Goal: Task Accomplishment & Management: Use online tool/utility

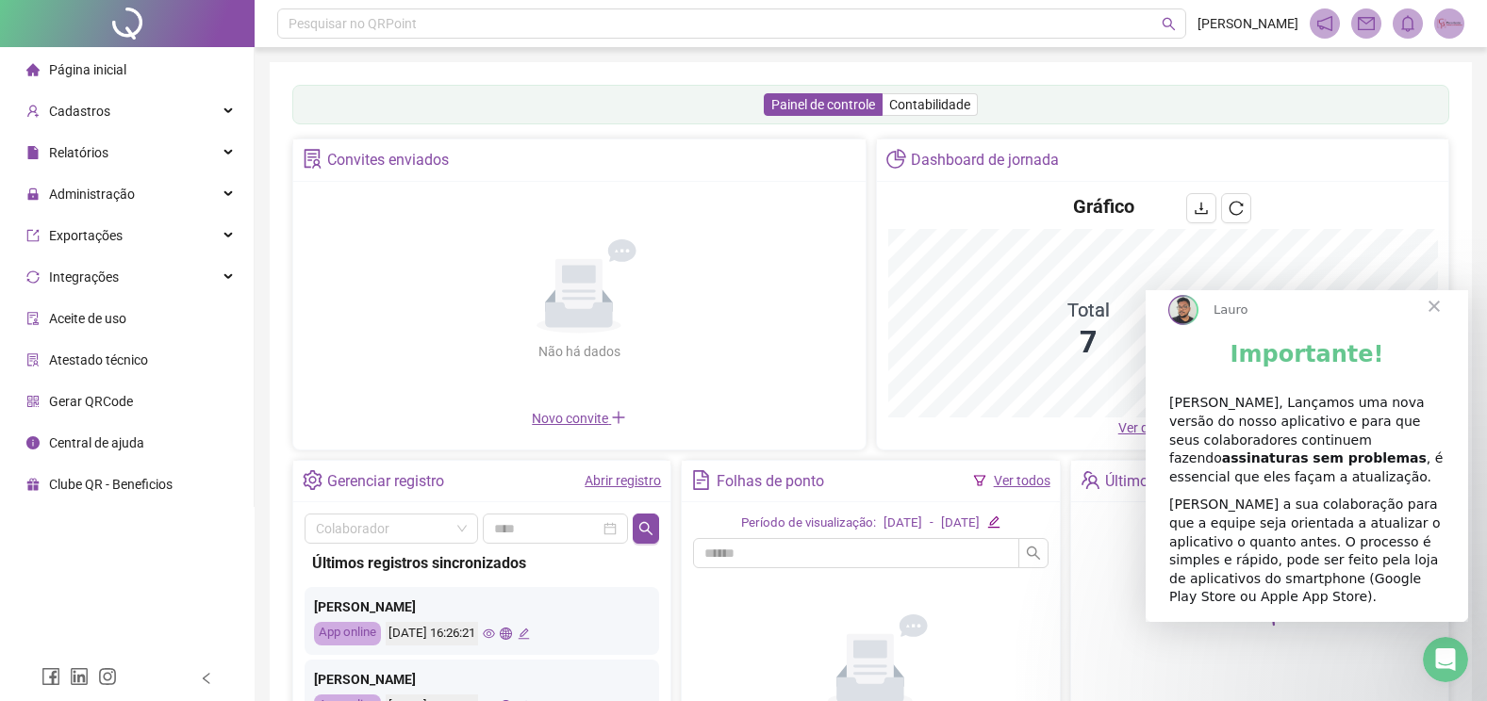
click at [1432, 326] on span "Fechar" at bounding box center [1434, 306] width 68 height 68
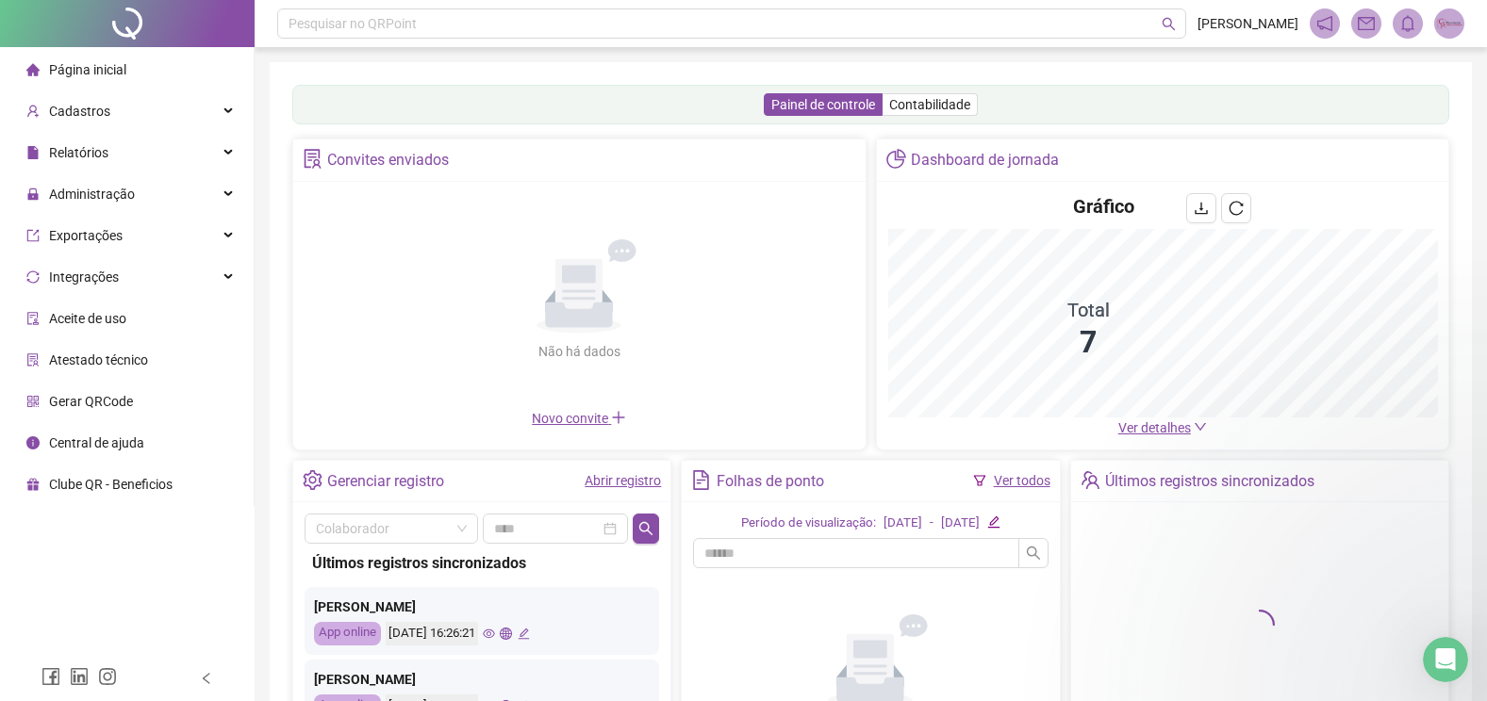
click at [173, 201] on div "Administração" at bounding box center [127, 194] width 246 height 38
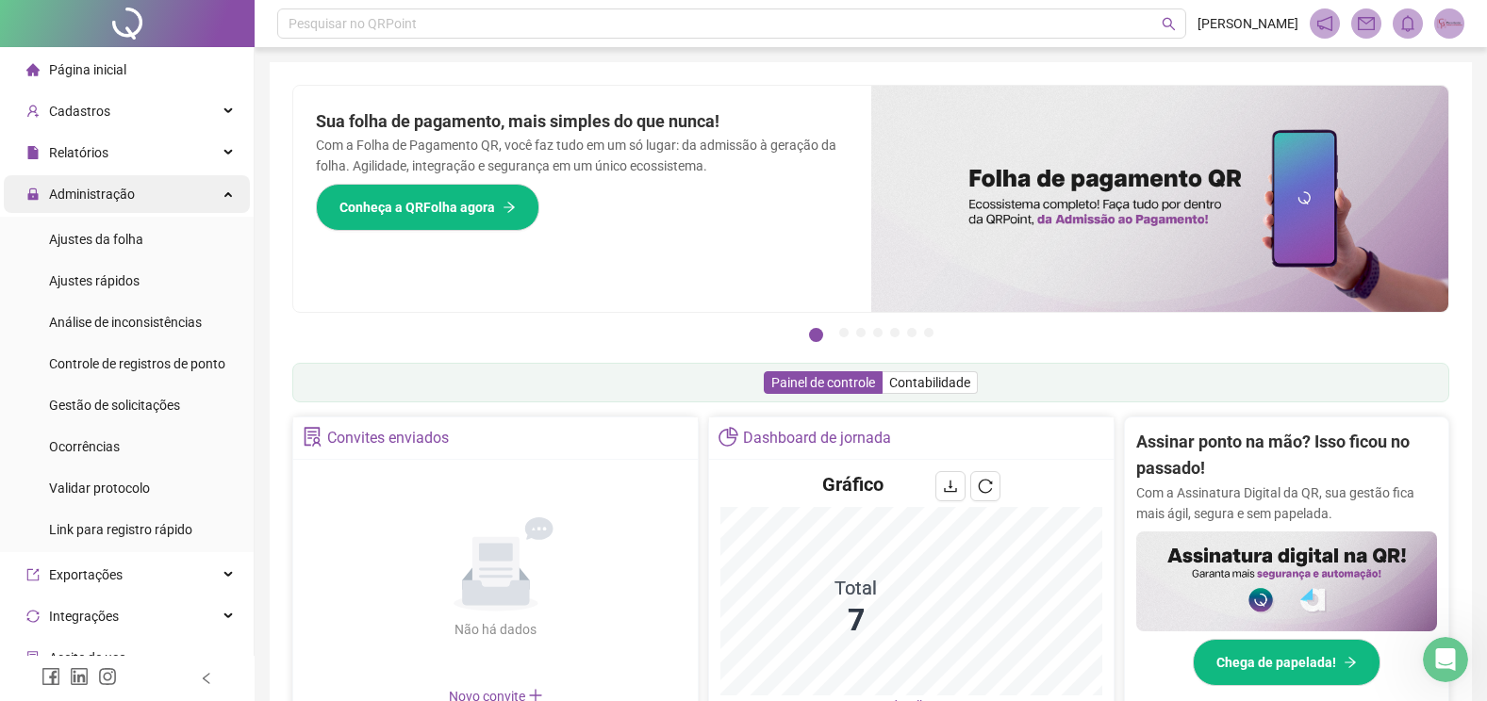
click at [156, 198] on div "Administração" at bounding box center [127, 194] width 246 height 38
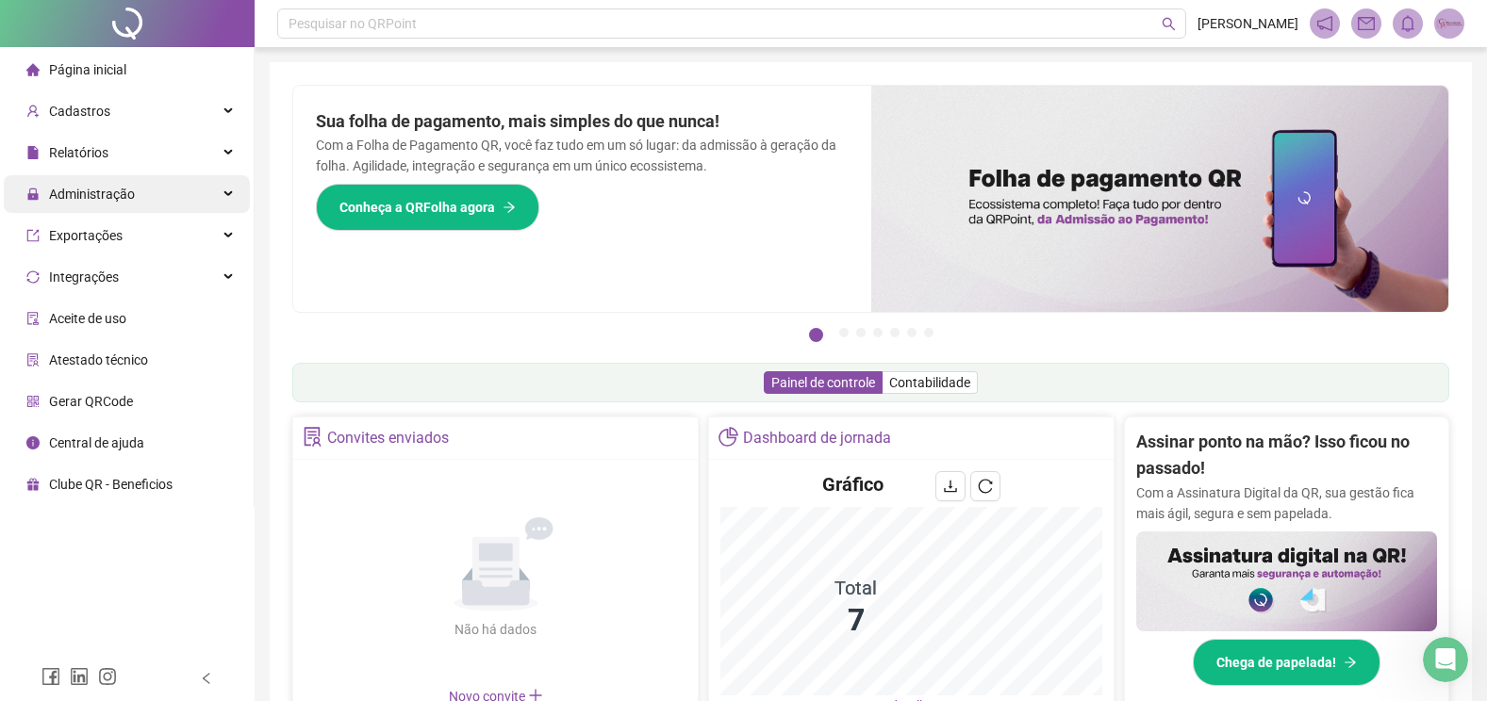
click at [126, 184] on span "Administração" at bounding box center [80, 194] width 108 height 38
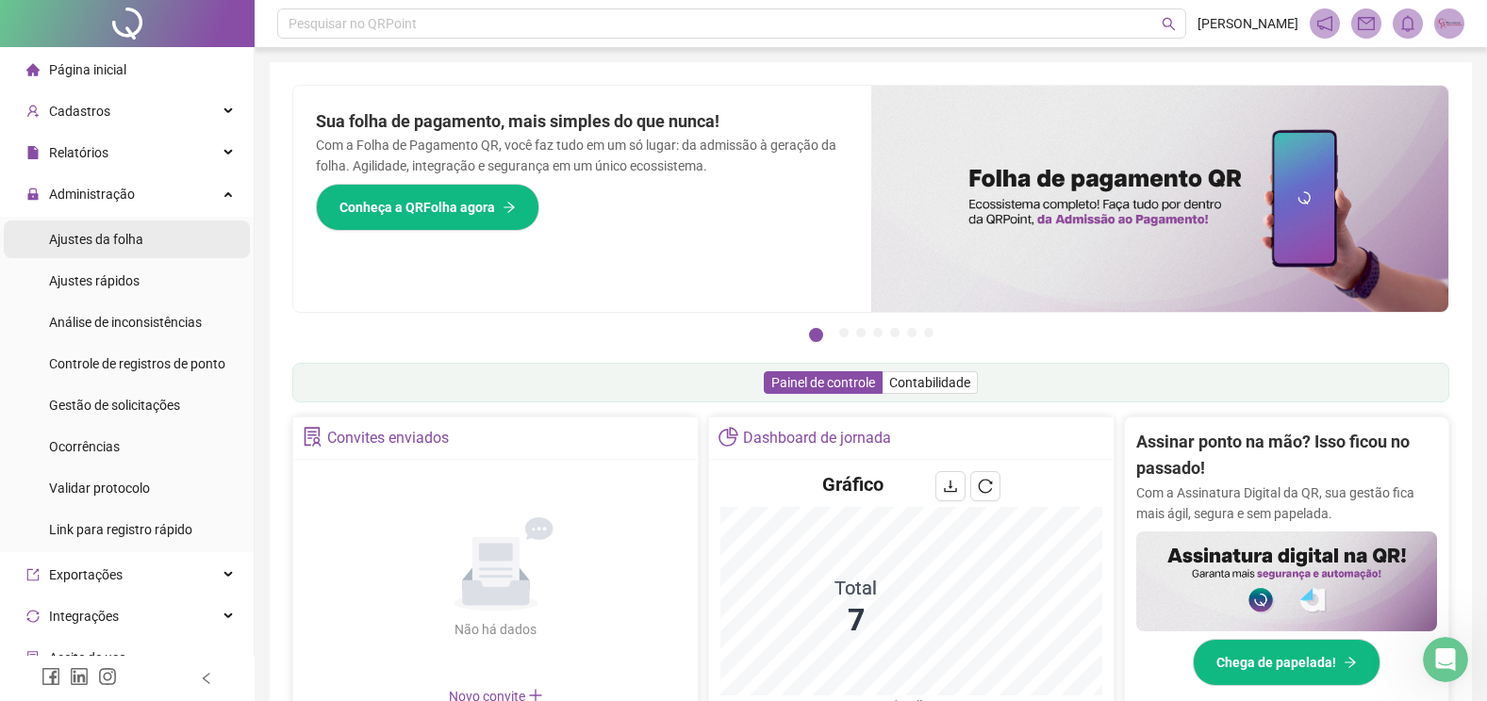
click at [91, 242] on span "Ajustes da folha" at bounding box center [96, 239] width 94 height 15
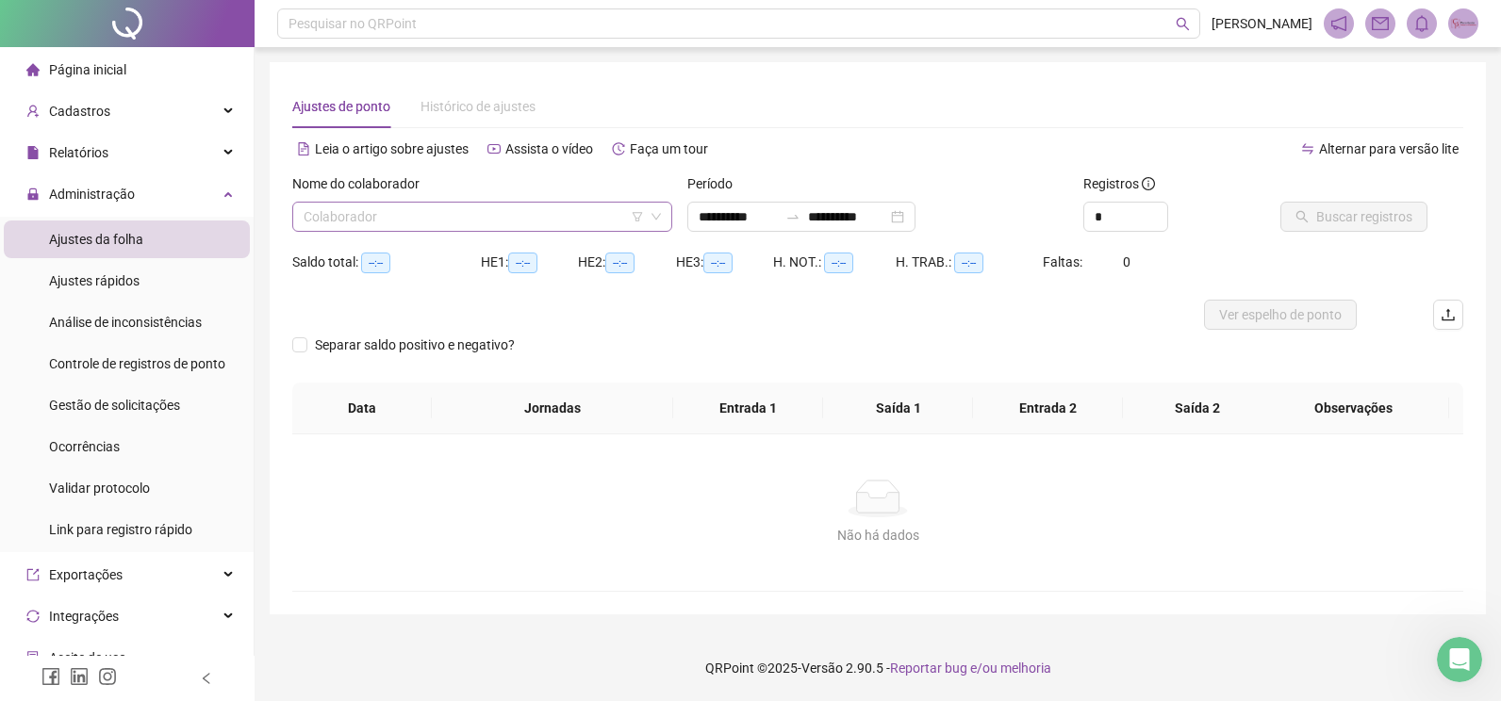
type input "**********"
click at [548, 223] on input "search" at bounding box center [474, 217] width 340 height 28
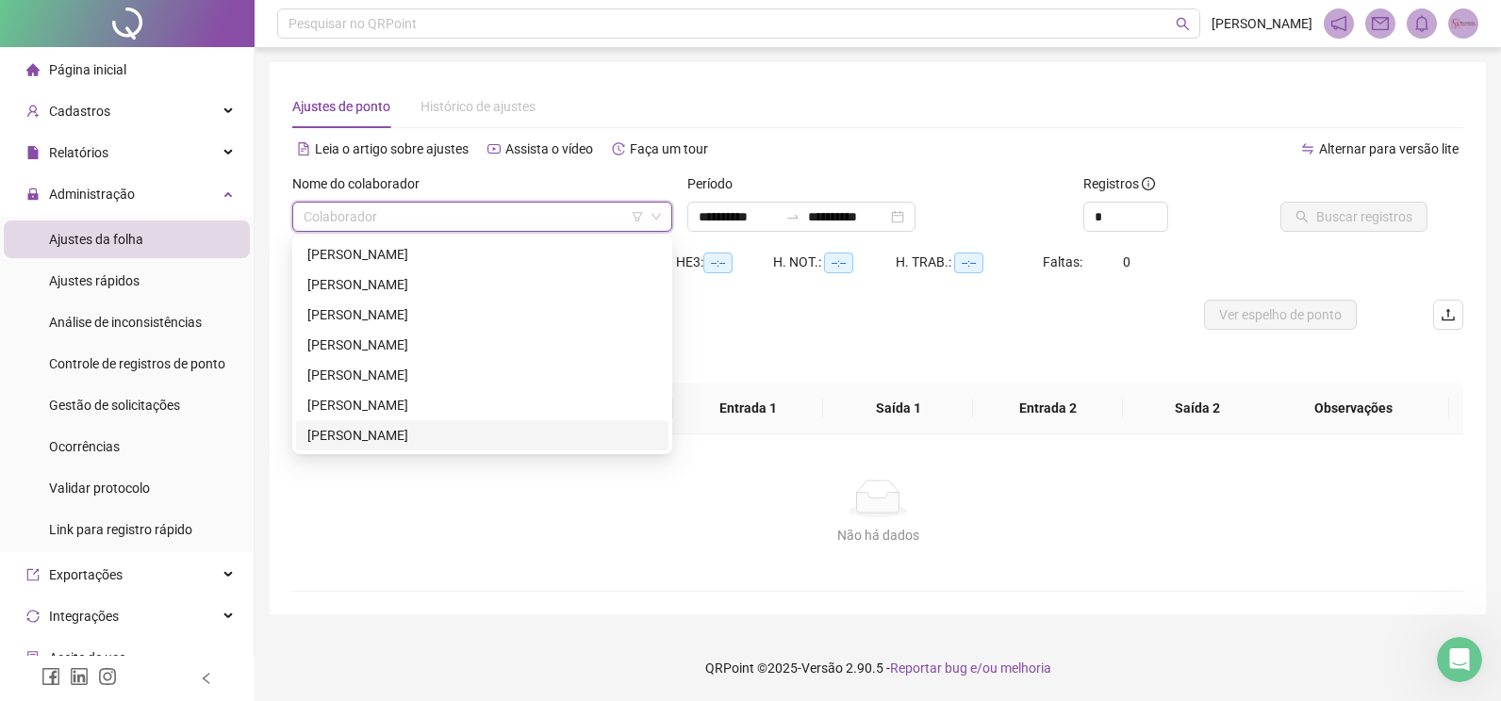
click at [362, 430] on div "[PERSON_NAME]" at bounding box center [482, 435] width 350 height 21
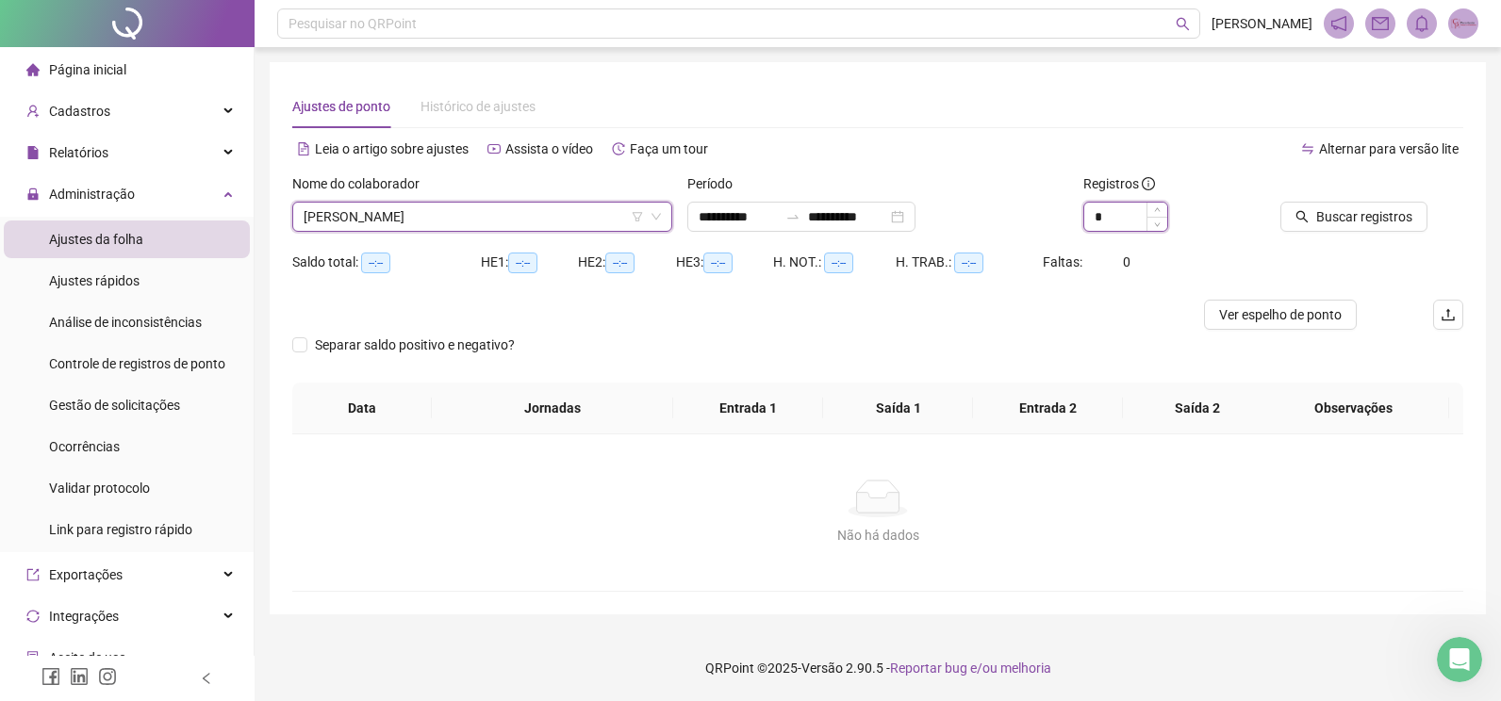
click at [1134, 218] on input "*" at bounding box center [1125, 217] width 83 height 28
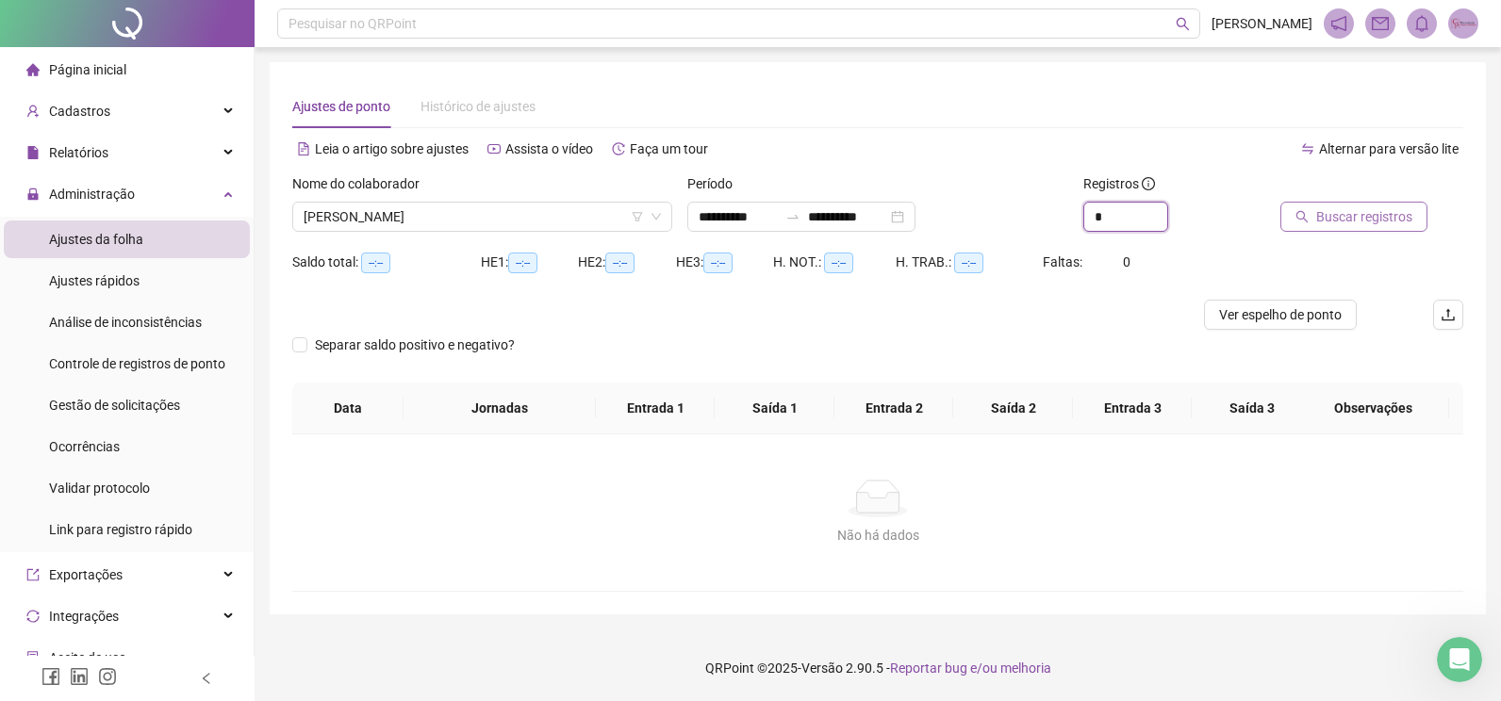
type input "*"
click at [1337, 206] on span "Buscar registros" at bounding box center [1364, 216] width 96 height 21
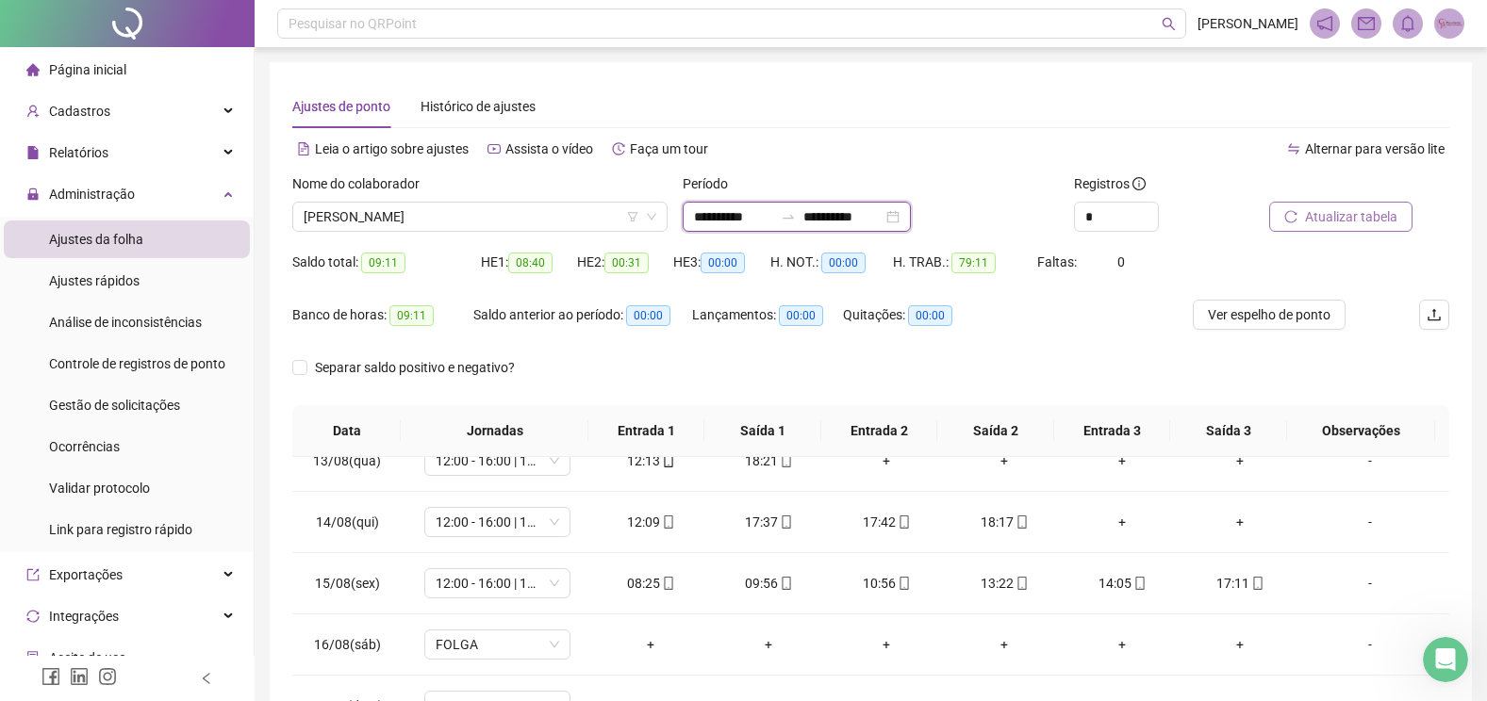
click at [867, 221] on input "**********" at bounding box center [842, 216] width 79 height 21
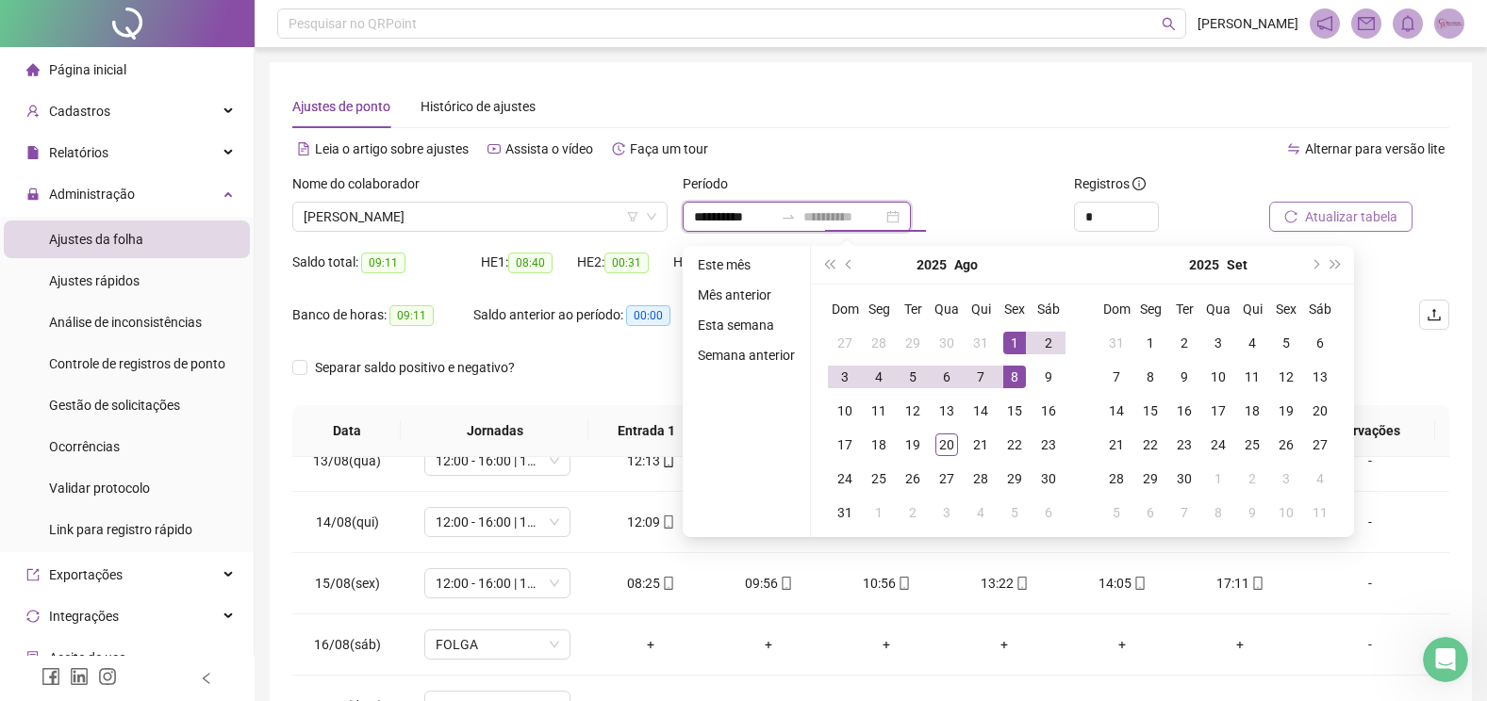
type input "**********"
click at [1013, 337] on div "1" at bounding box center [1014, 343] width 23 height 23
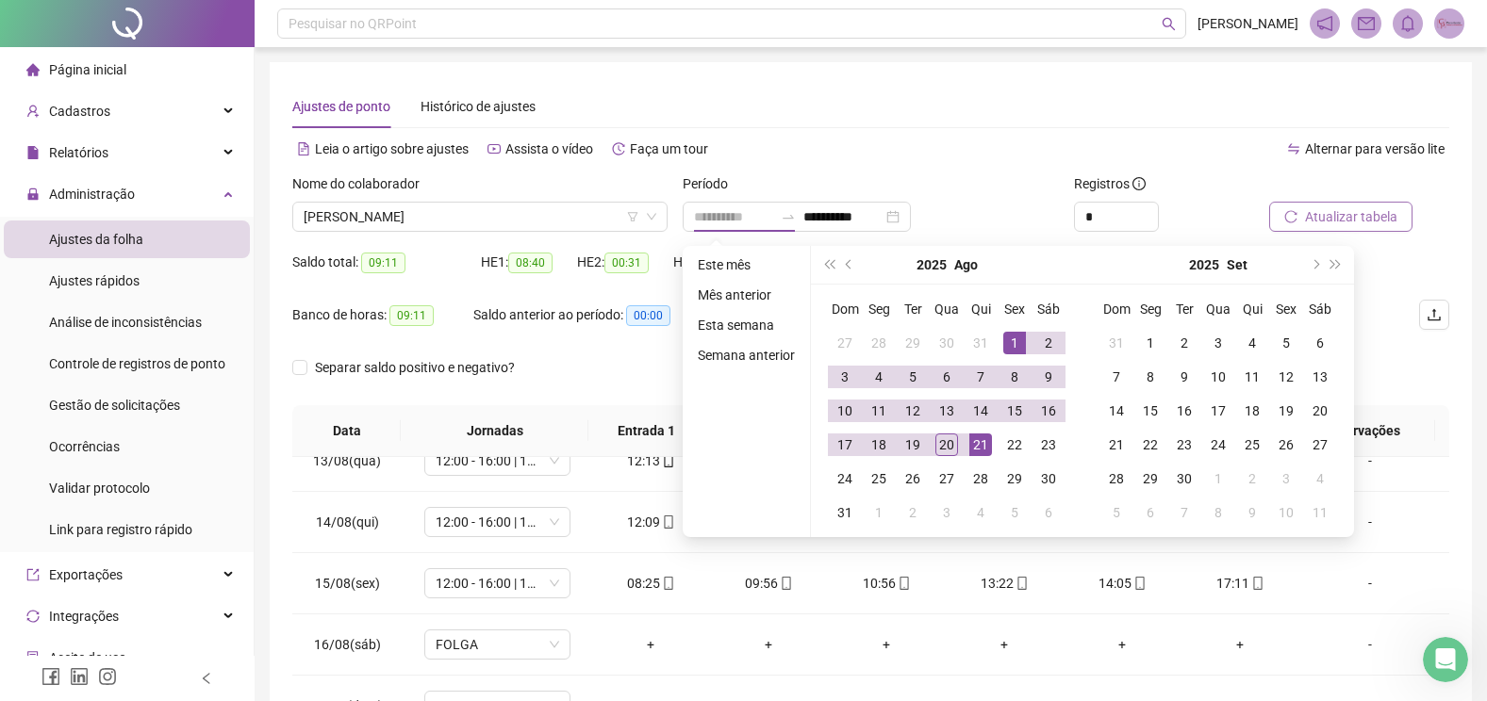
click at [981, 447] on div "21" at bounding box center [980, 445] width 23 height 23
type input "**********"
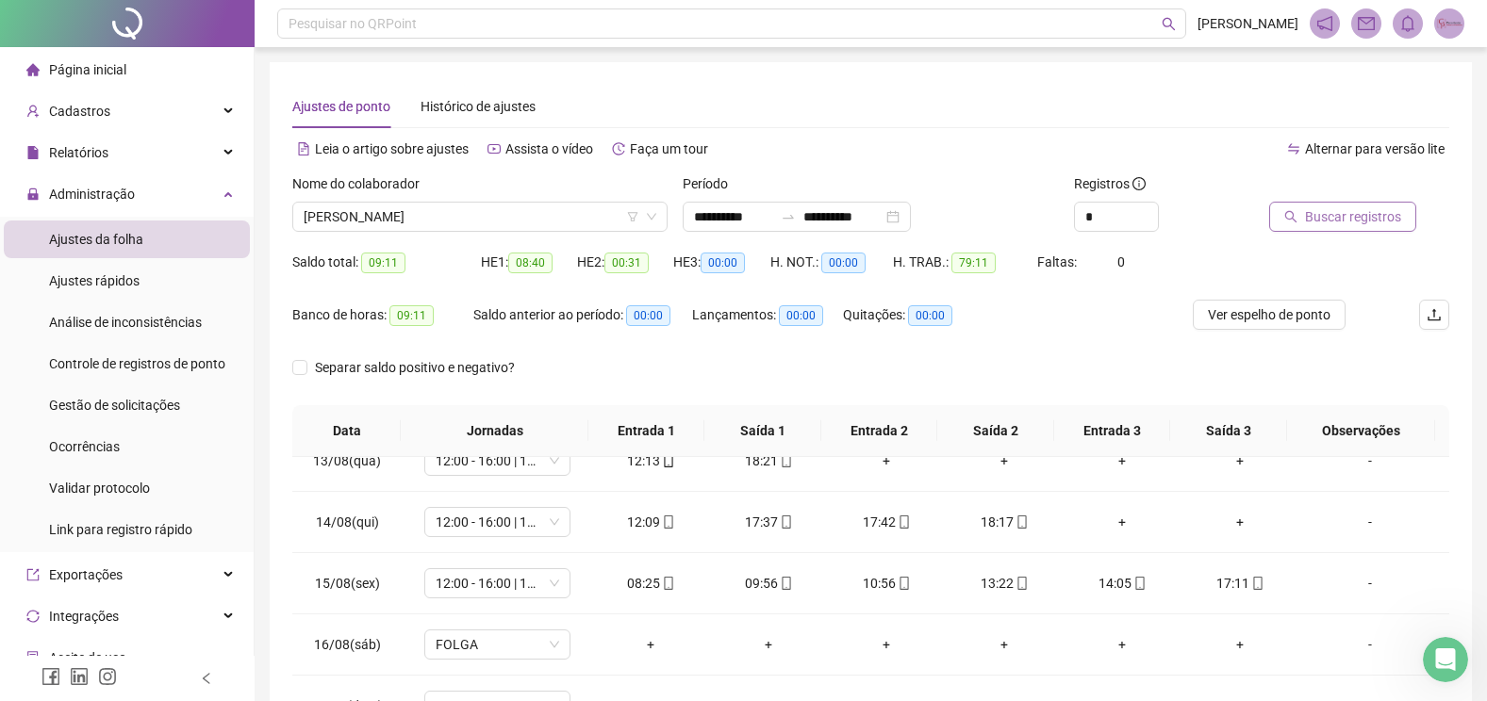
click at [1310, 208] on span "Buscar registros" at bounding box center [1353, 216] width 96 height 21
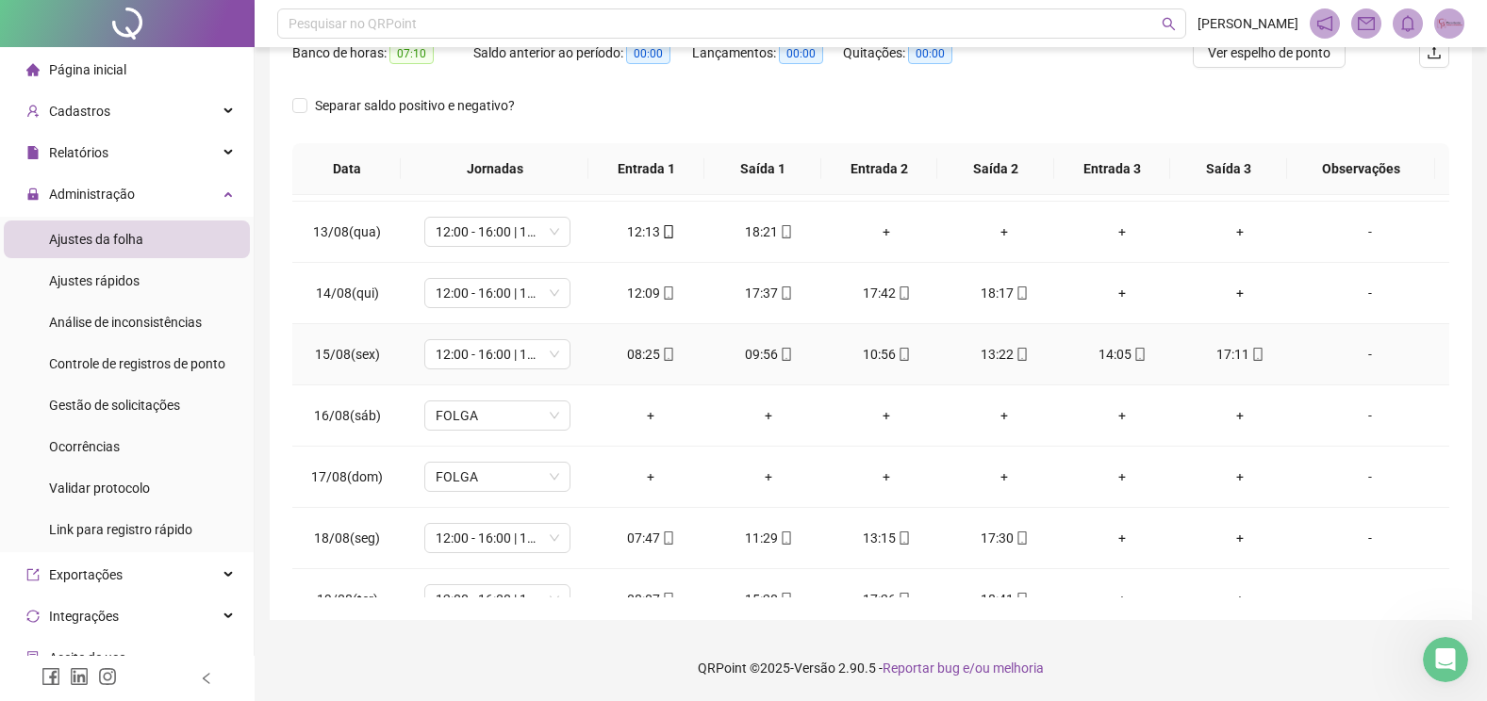
scroll to position [639, 0]
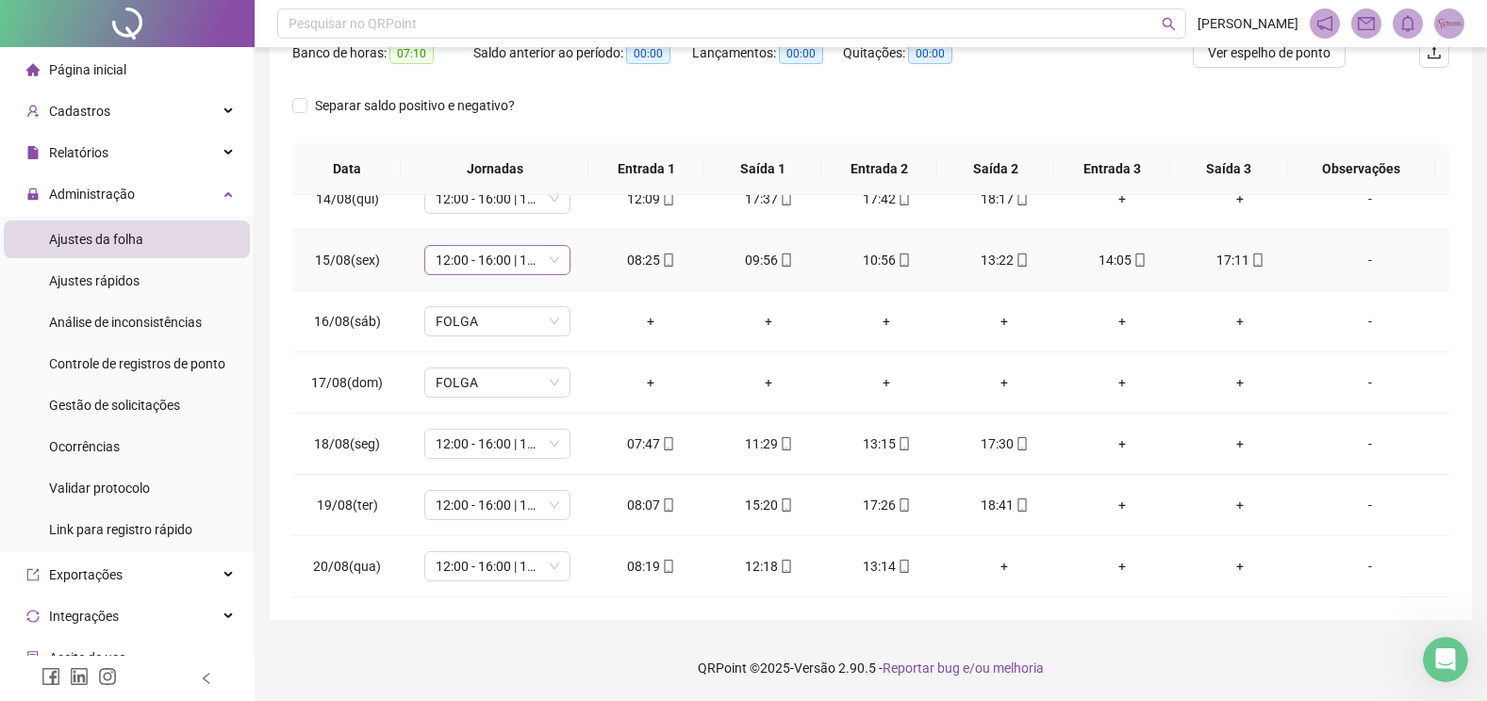
click at [546, 267] on span "12:00 - 16:00 | 16:15 - 17:15" at bounding box center [497, 260] width 123 height 28
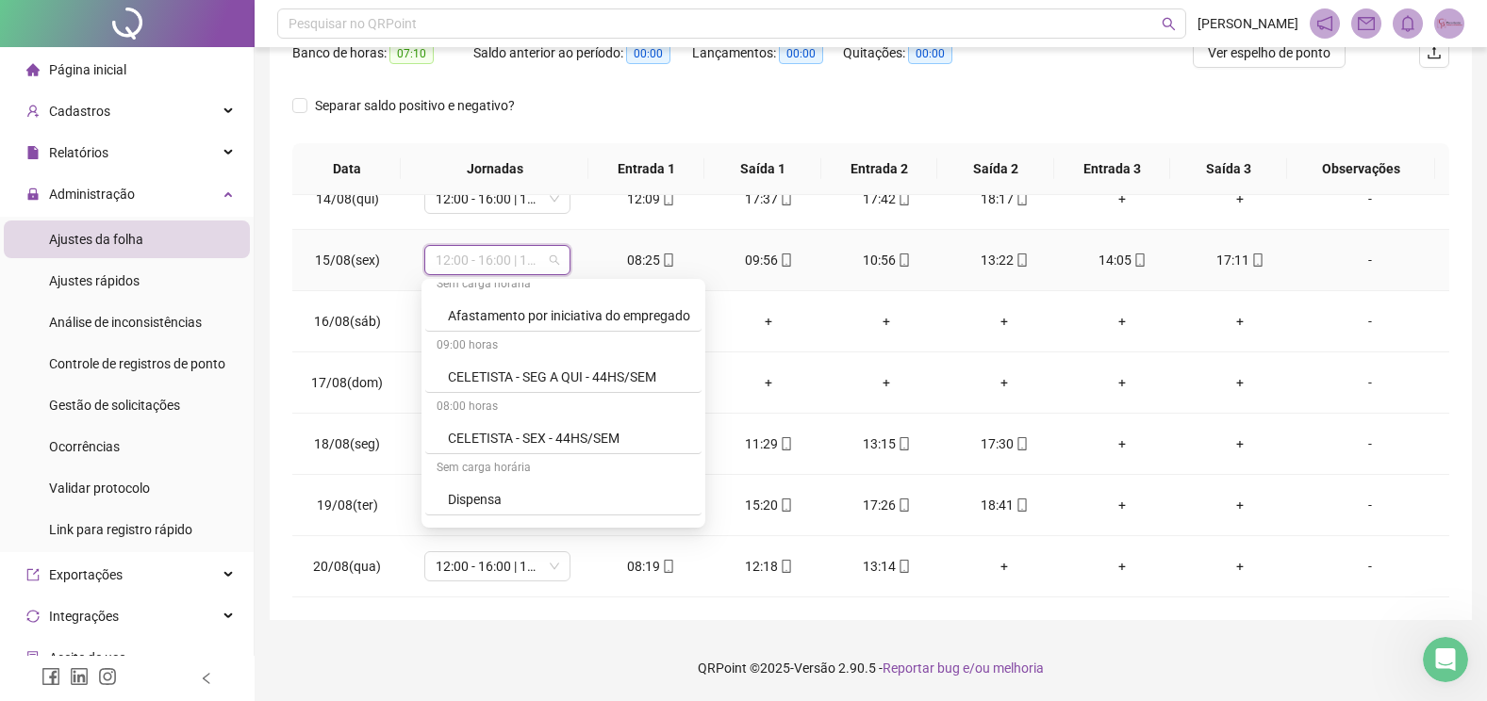
scroll to position [283, 0]
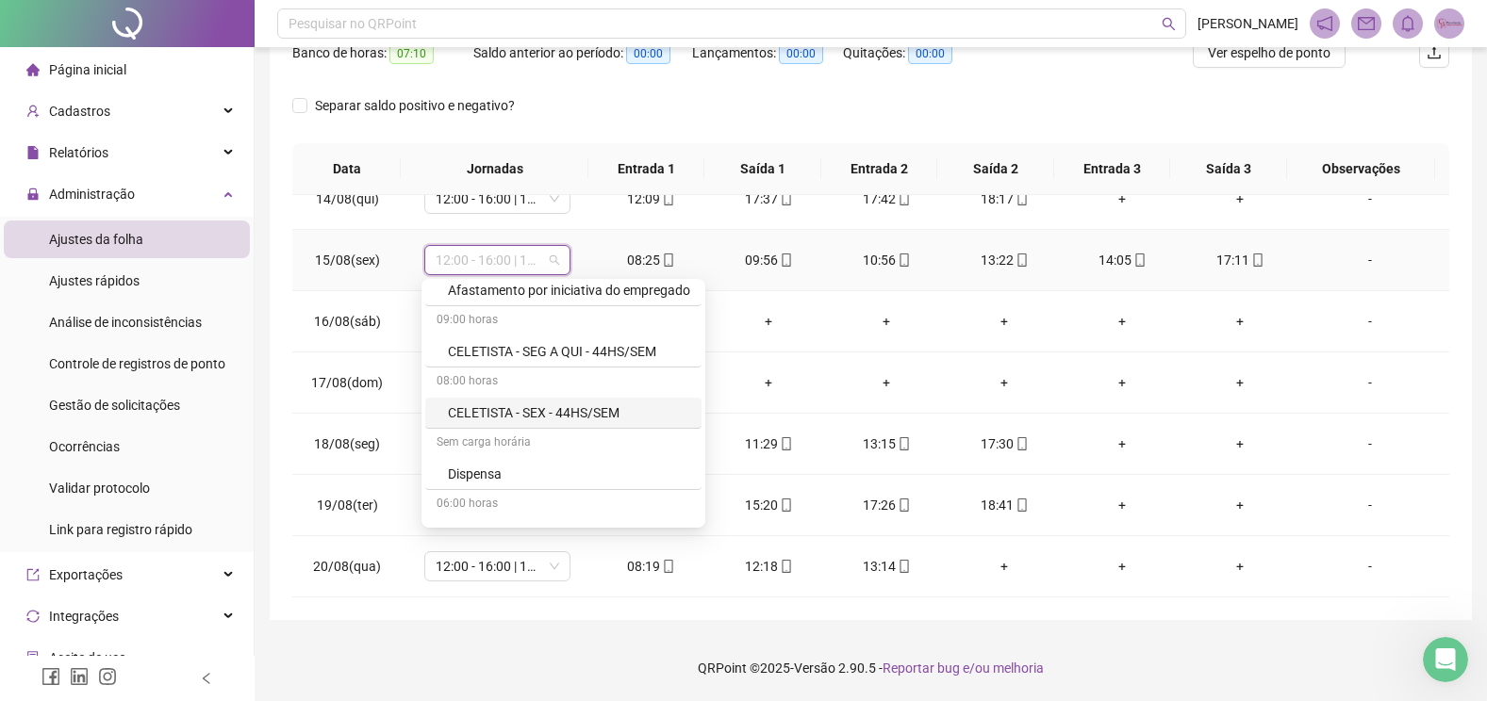
click at [583, 411] on div "CELETISTA - SEX - 44HS/SEM" at bounding box center [569, 413] width 242 height 21
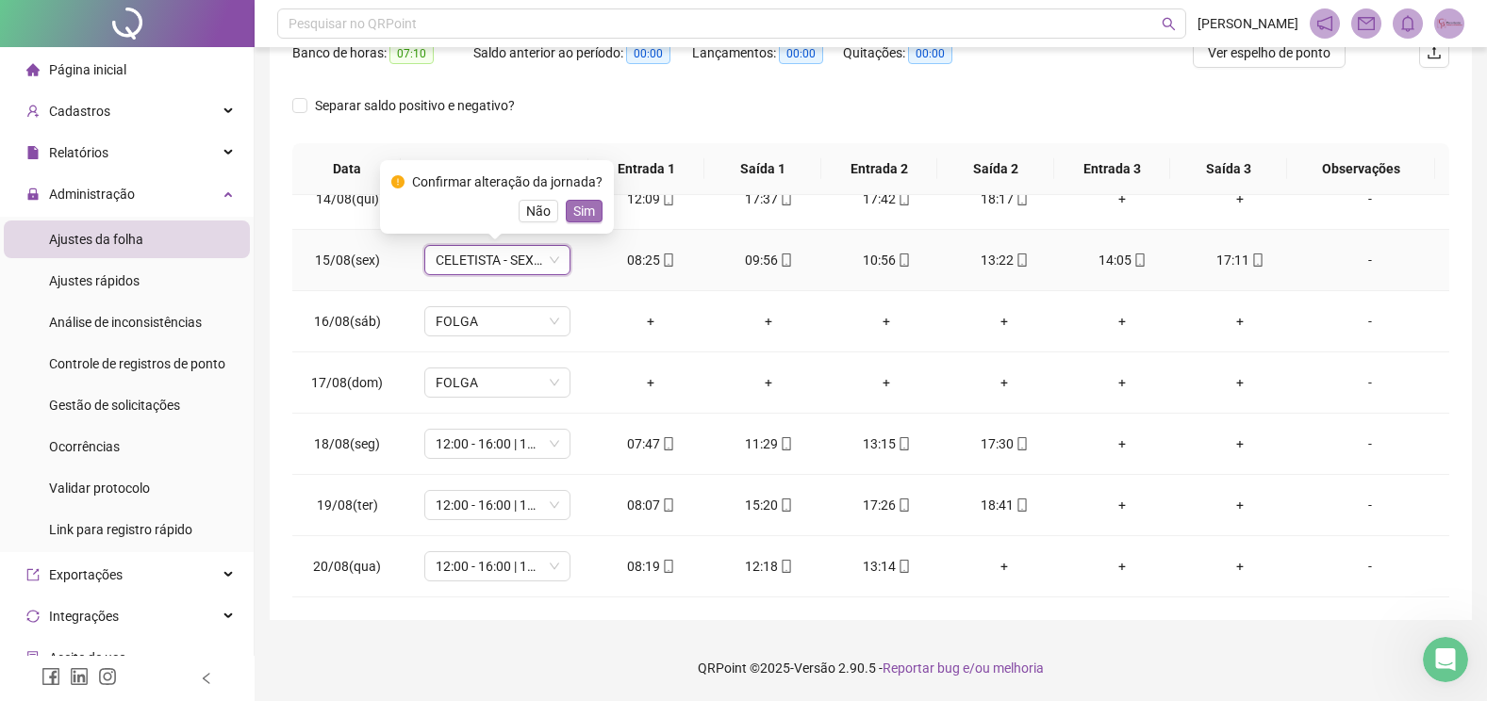
click at [577, 206] on span "Sim" at bounding box center [584, 211] width 22 height 21
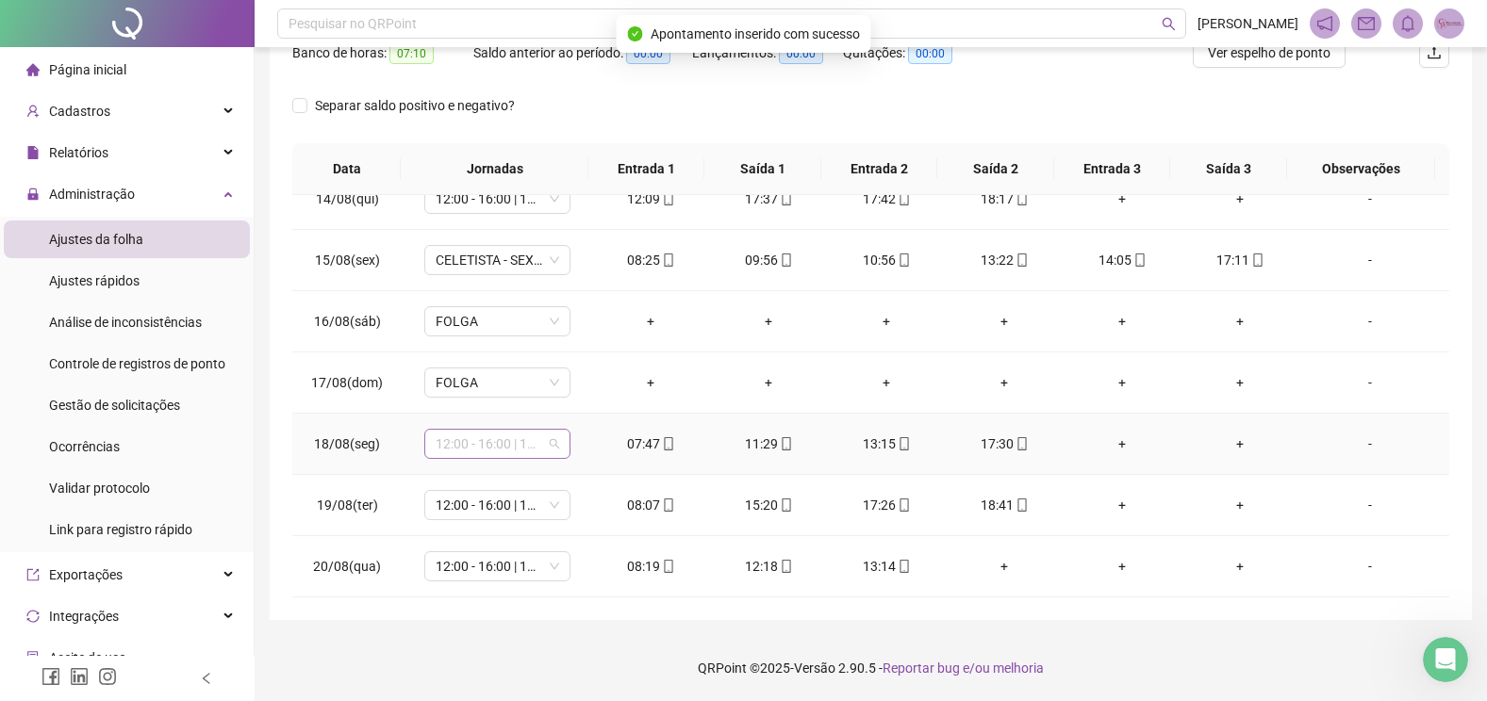
click at [552, 447] on span "12:00 - 16:00 | 16:15 - 18:15" at bounding box center [497, 444] width 123 height 28
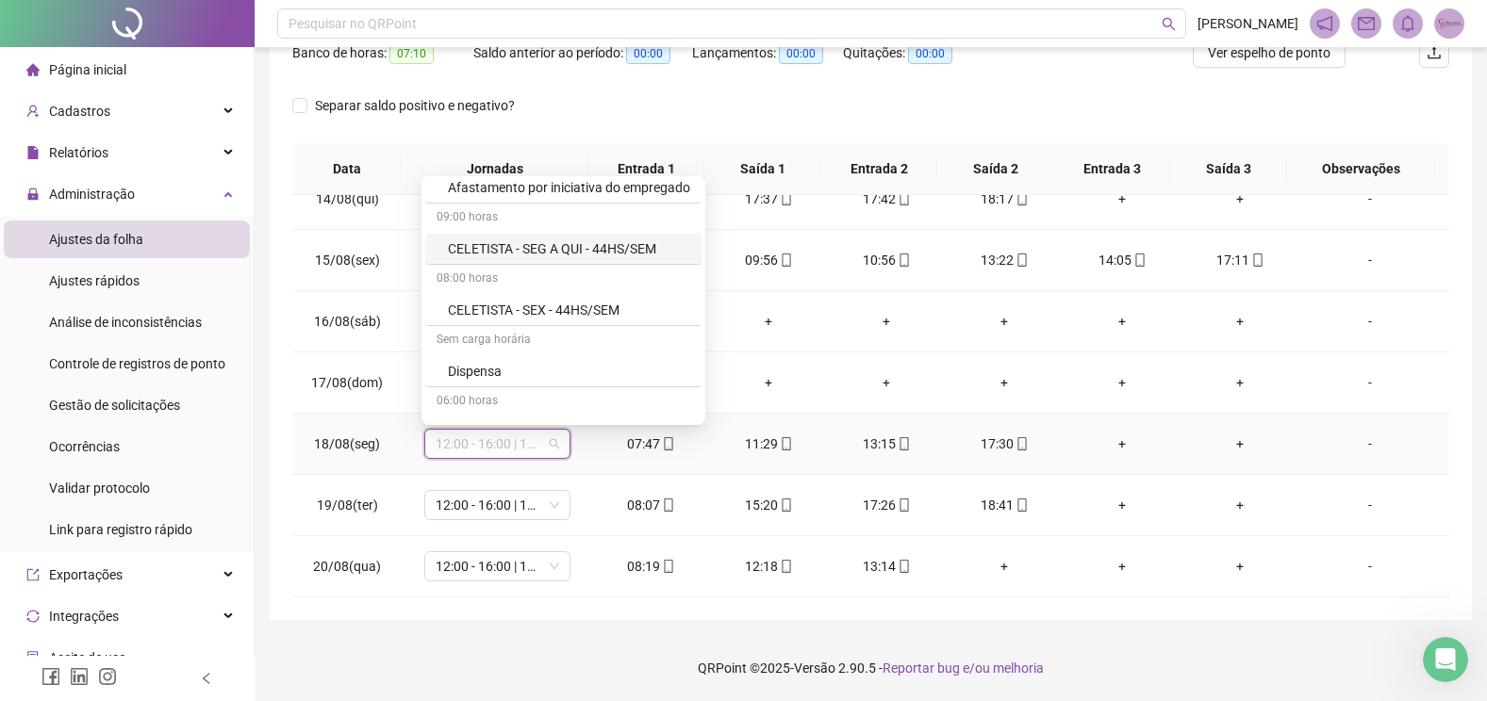
click at [592, 255] on div "CELETISTA - SEG A QUI - 44HS/SEM" at bounding box center [569, 248] width 242 height 21
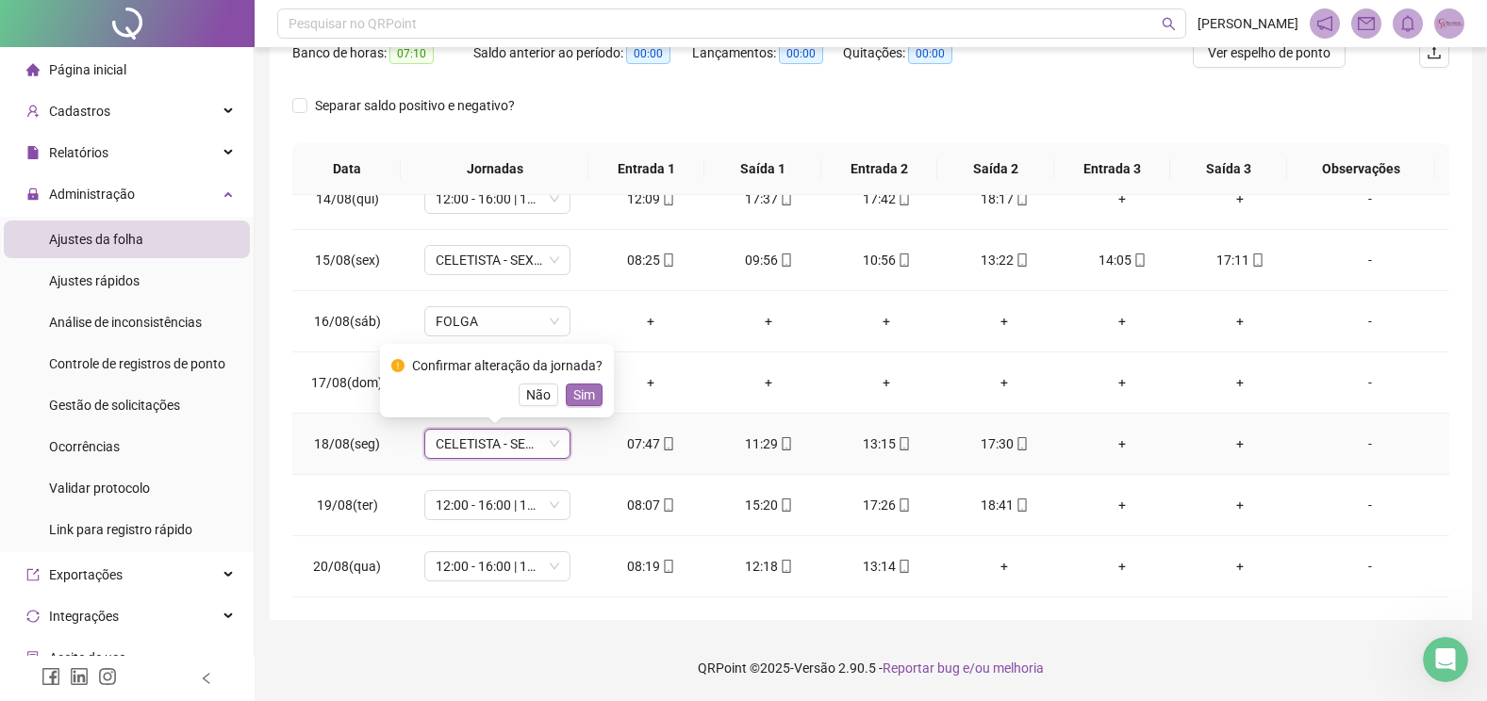
click at [584, 394] on span "Sim" at bounding box center [584, 395] width 22 height 21
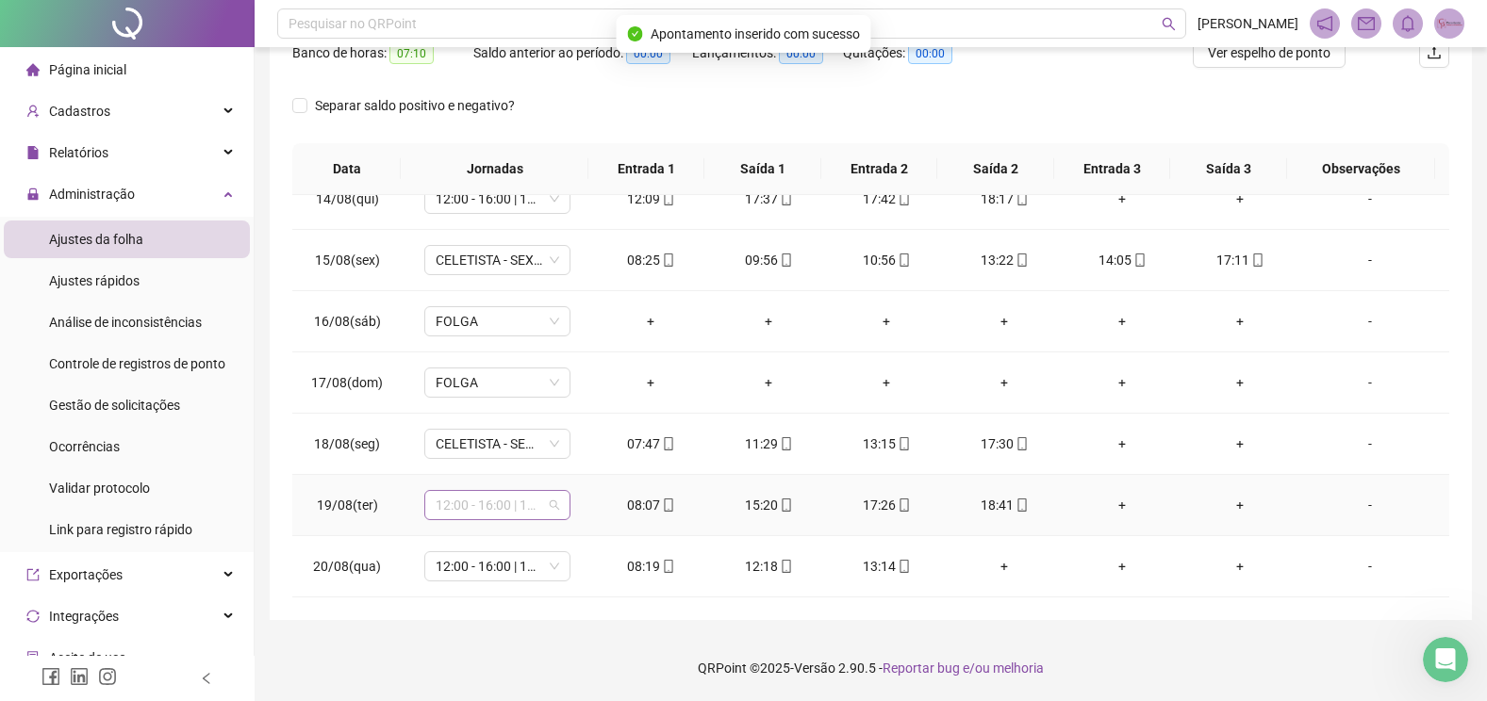
click at [557, 506] on div "12:00 - 16:00 | 16:15 - 18:15" at bounding box center [497, 505] width 146 height 30
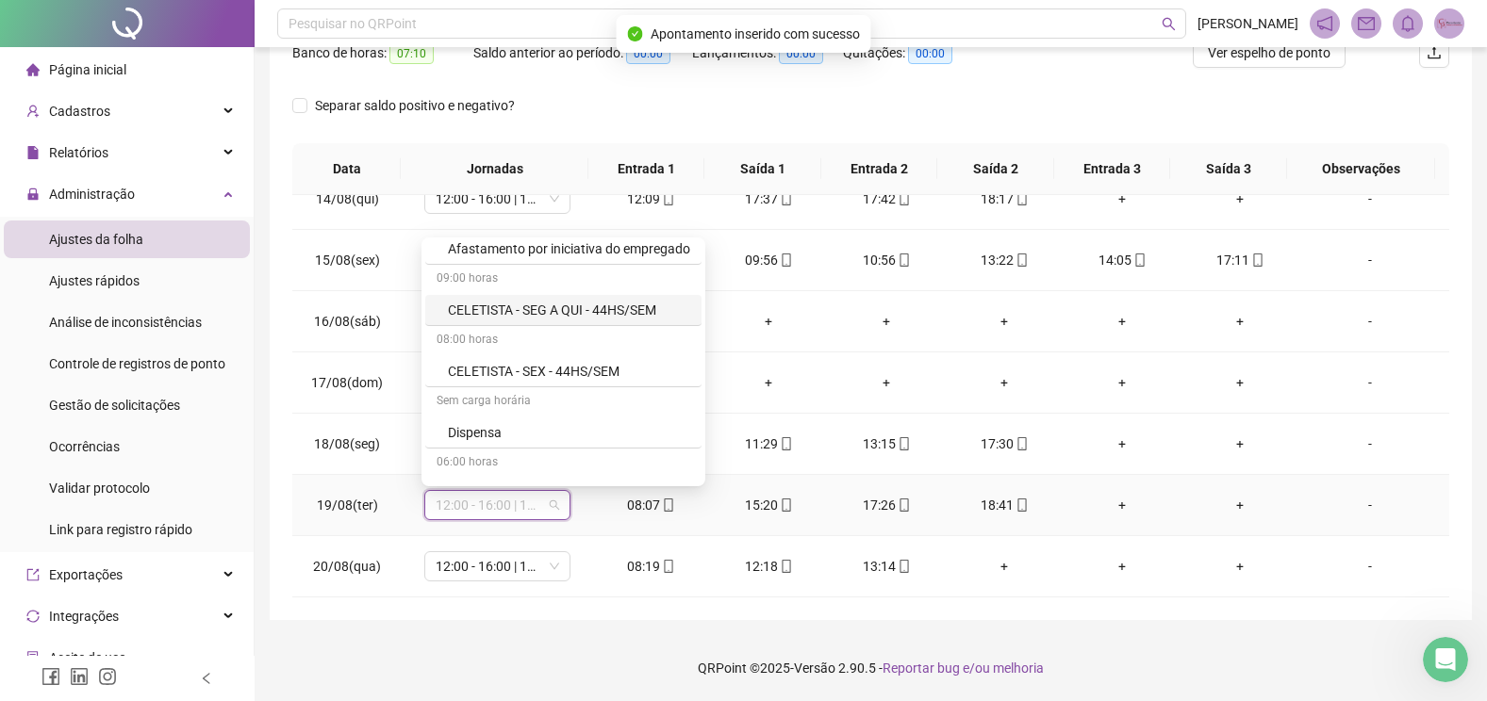
click at [587, 305] on div "CELETISTA - SEG A QUI - 44HS/SEM" at bounding box center [569, 310] width 242 height 21
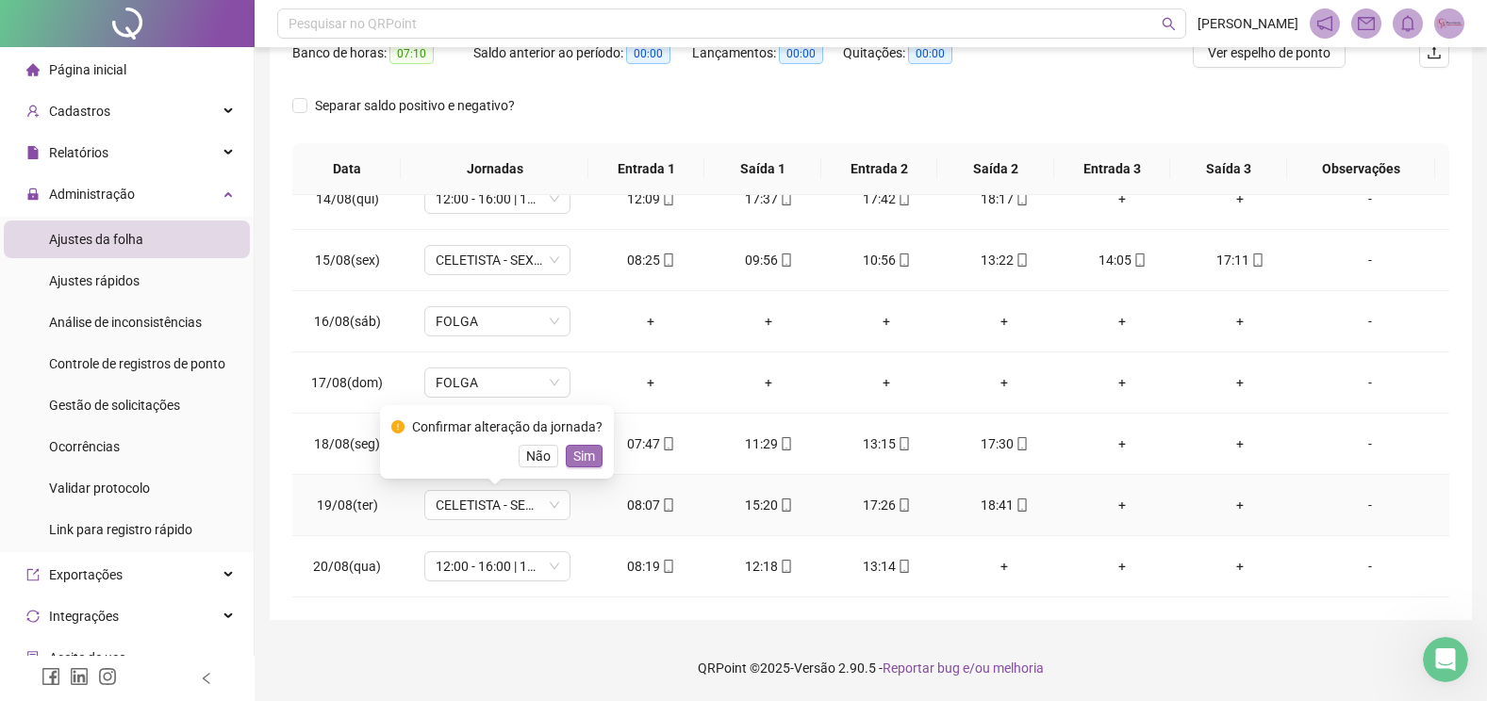
click at [590, 456] on span "Sim" at bounding box center [584, 456] width 22 height 21
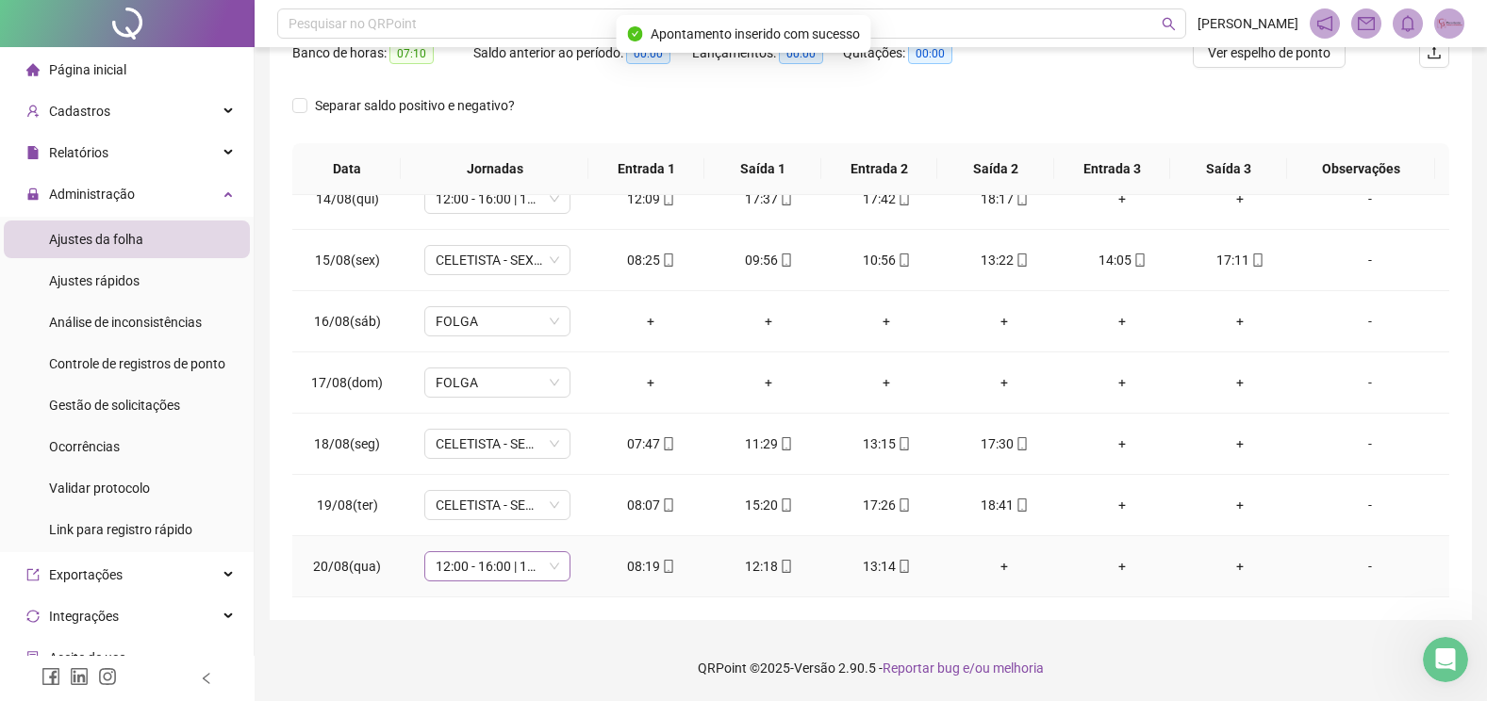
click at [524, 569] on span "12:00 - 16:00 | 16:15 - 18:15" at bounding box center [497, 566] width 123 height 28
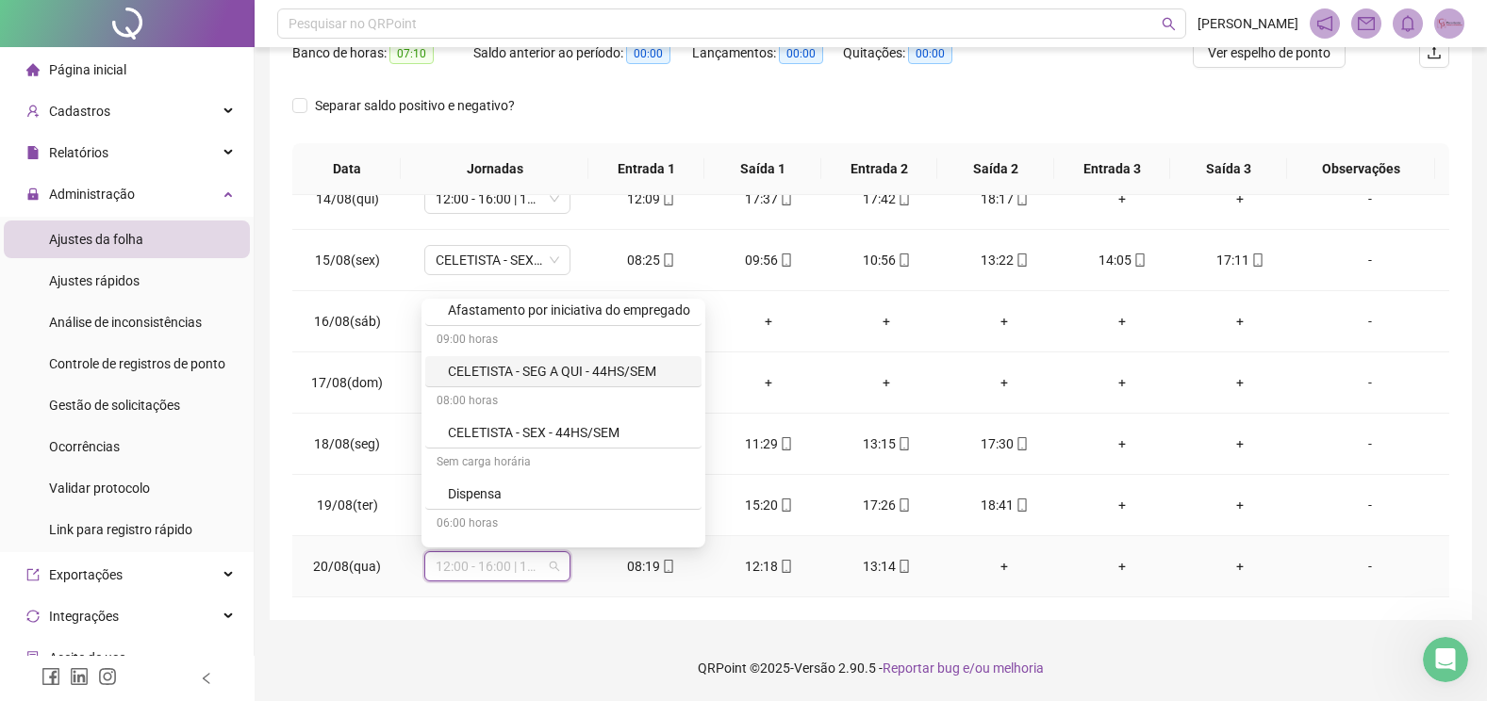
click at [554, 379] on div "CELETISTA - SEG A QUI - 44HS/SEM" at bounding box center [569, 371] width 242 height 21
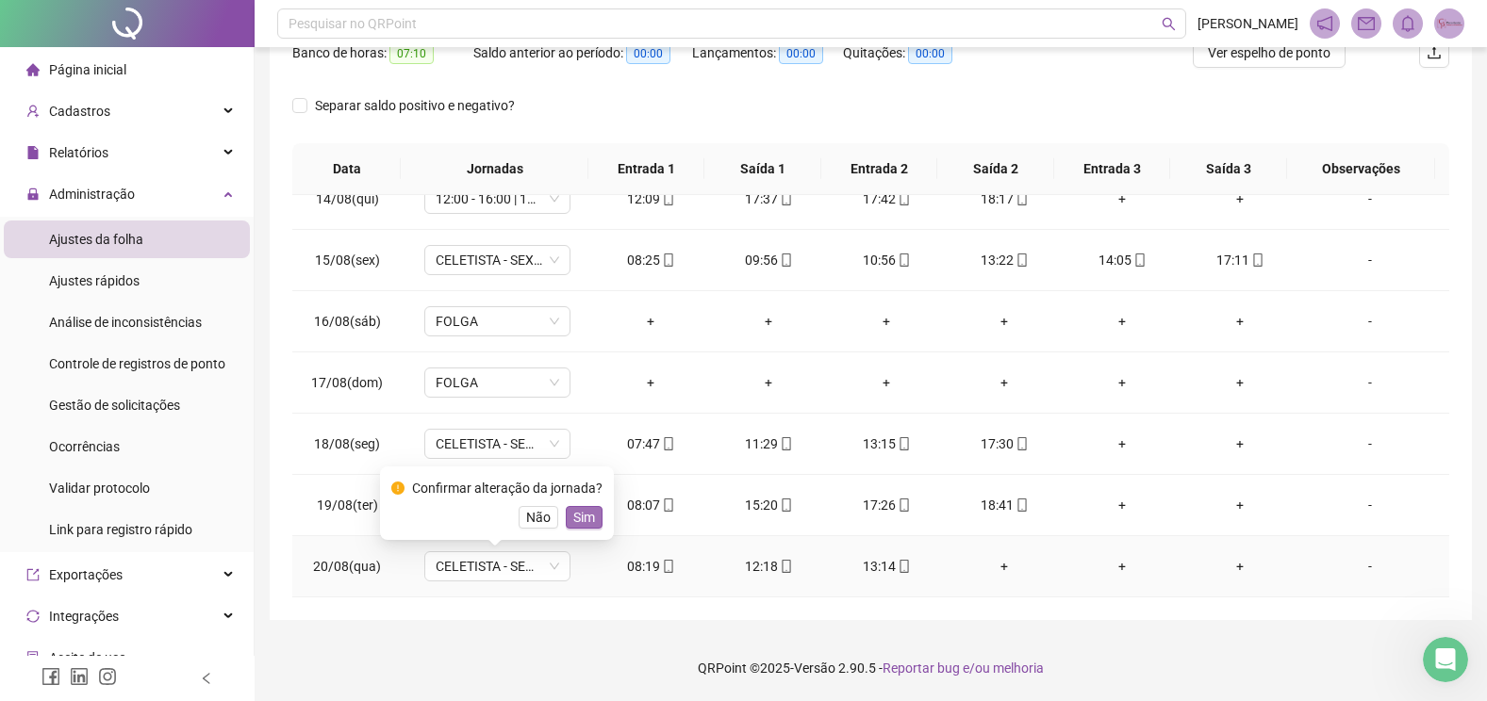
click at [578, 523] on span "Sim" at bounding box center [584, 517] width 22 height 21
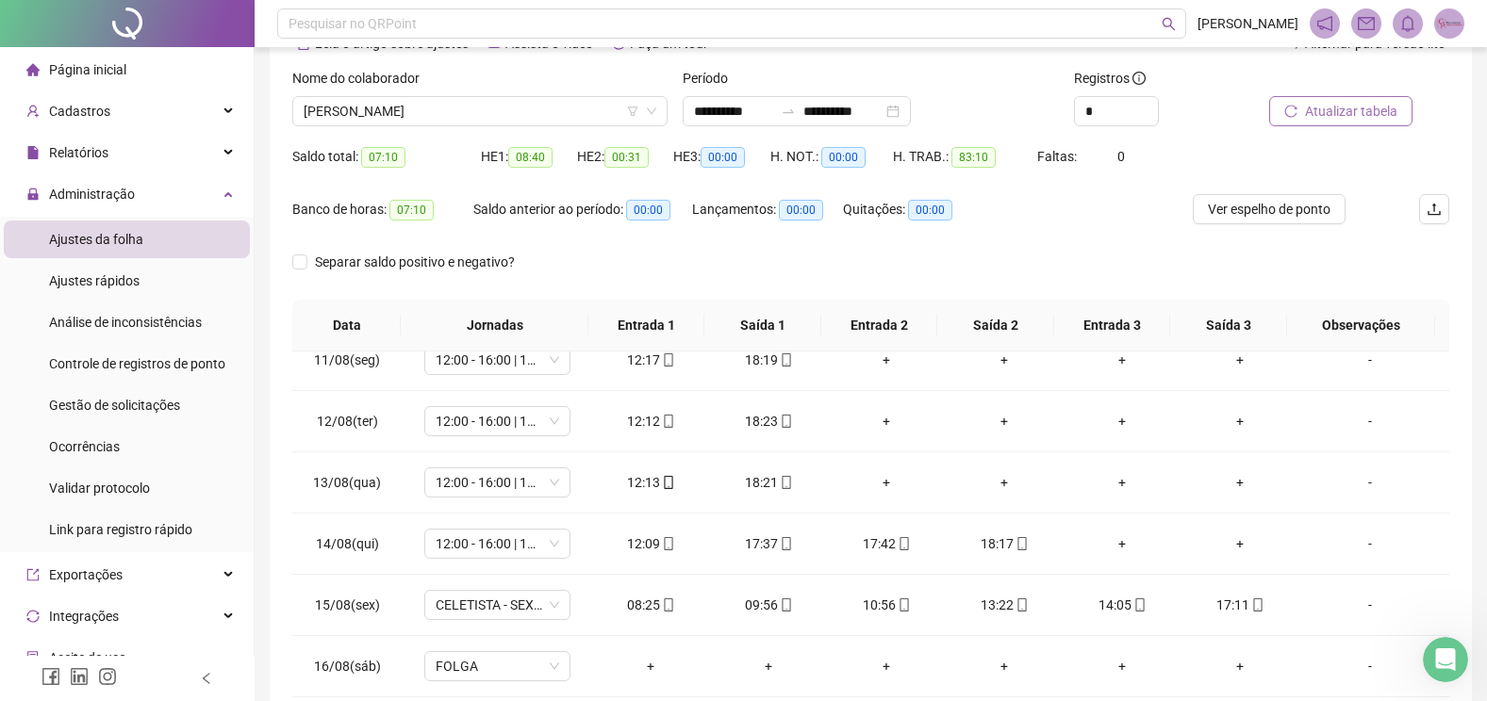
scroll to position [74, 0]
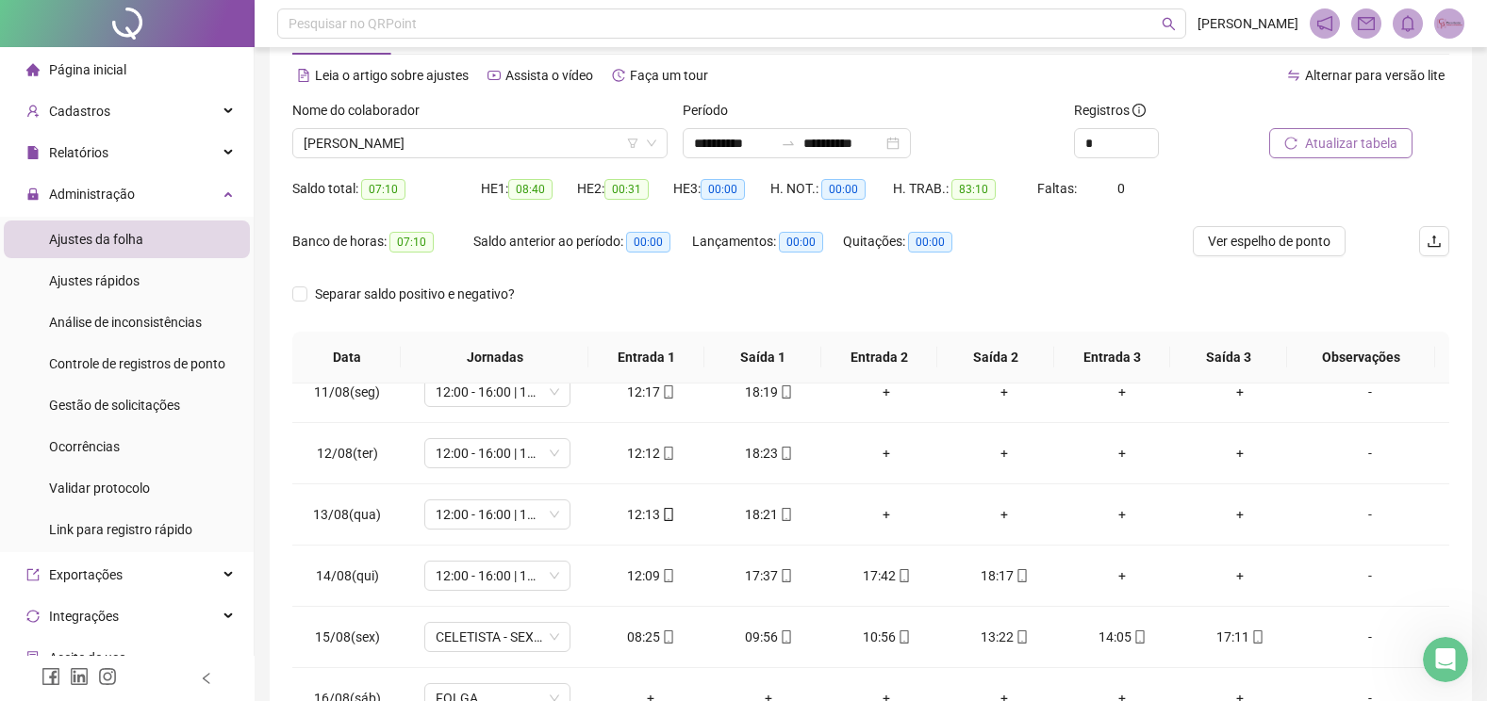
click at [1329, 140] on span "Atualizar tabela" at bounding box center [1351, 143] width 92 height 21
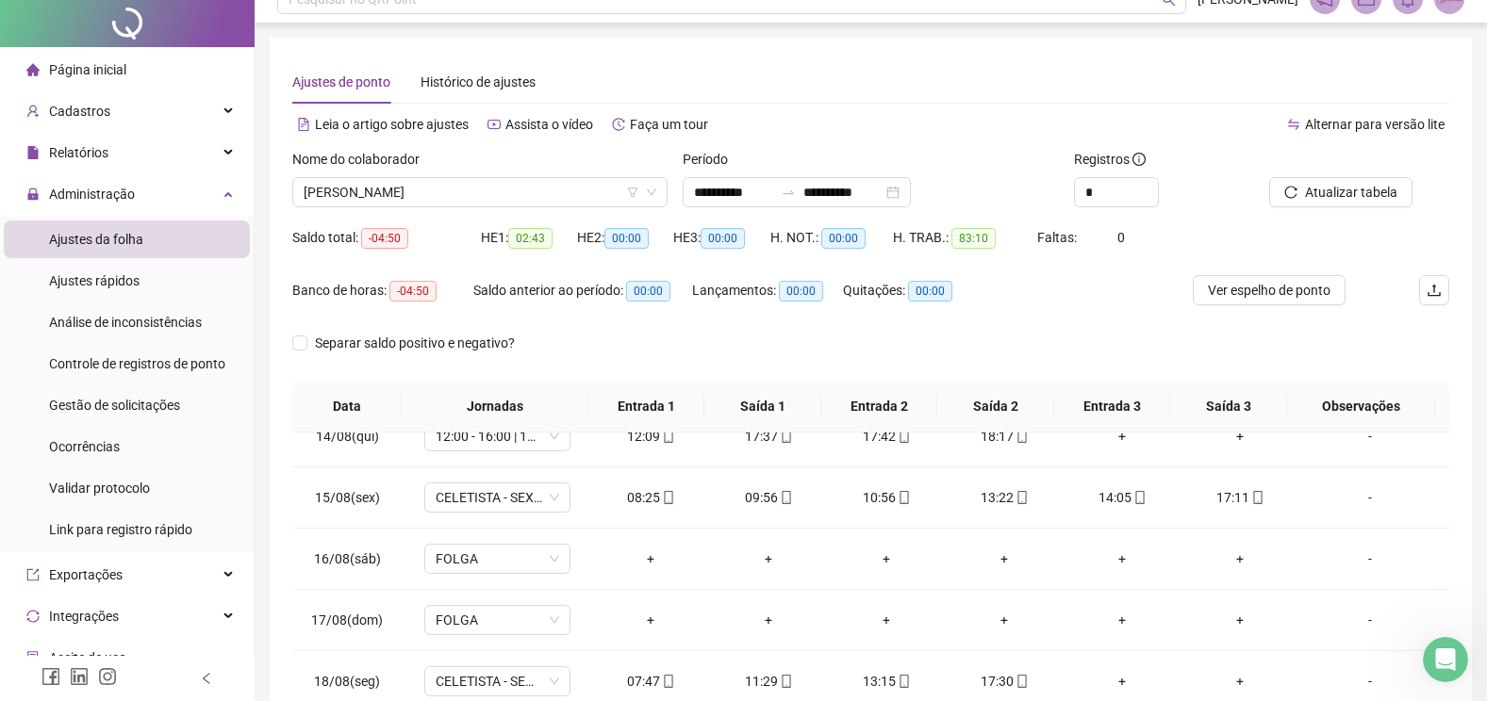
scroll to position [0, 0]
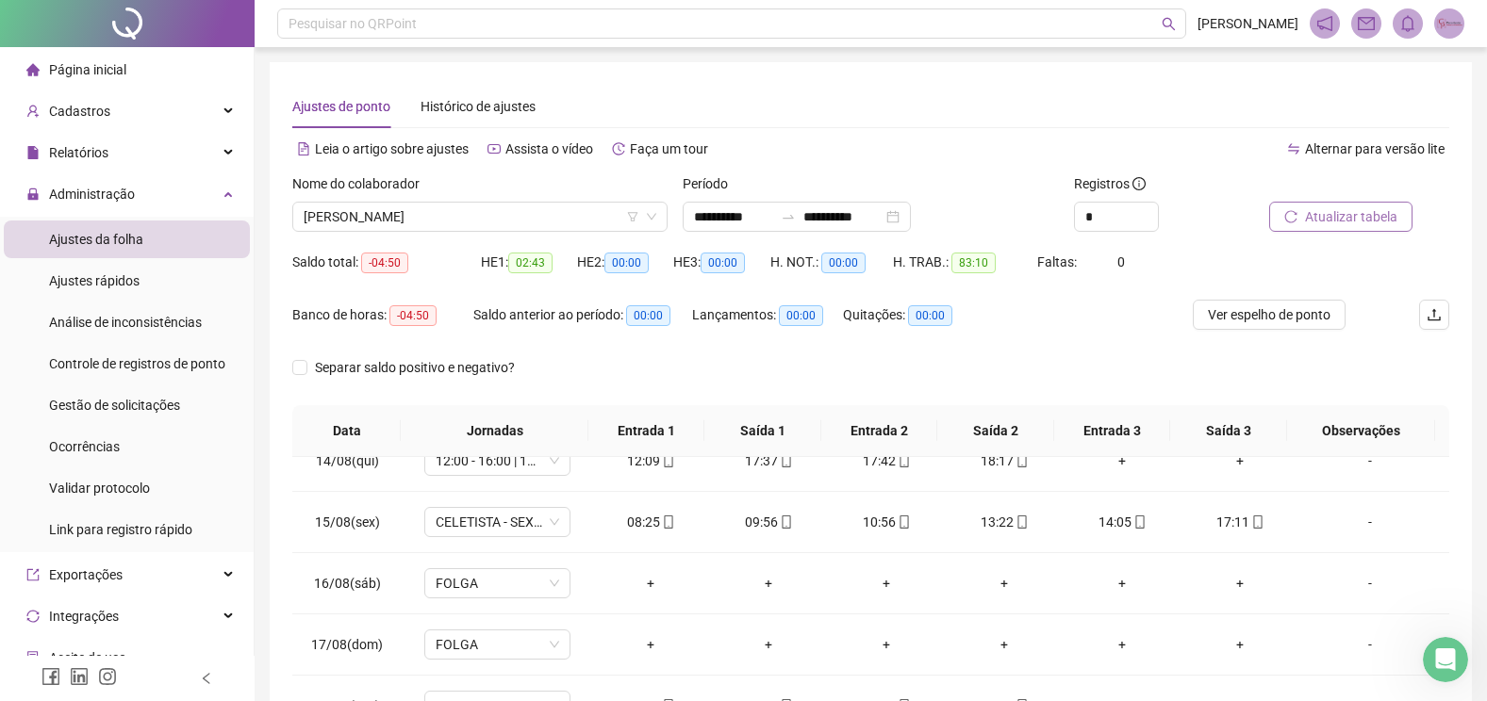
click at [1340, 218] on span "Atualizar tabela" at bounding box center [1351, 216] width 92 height 21
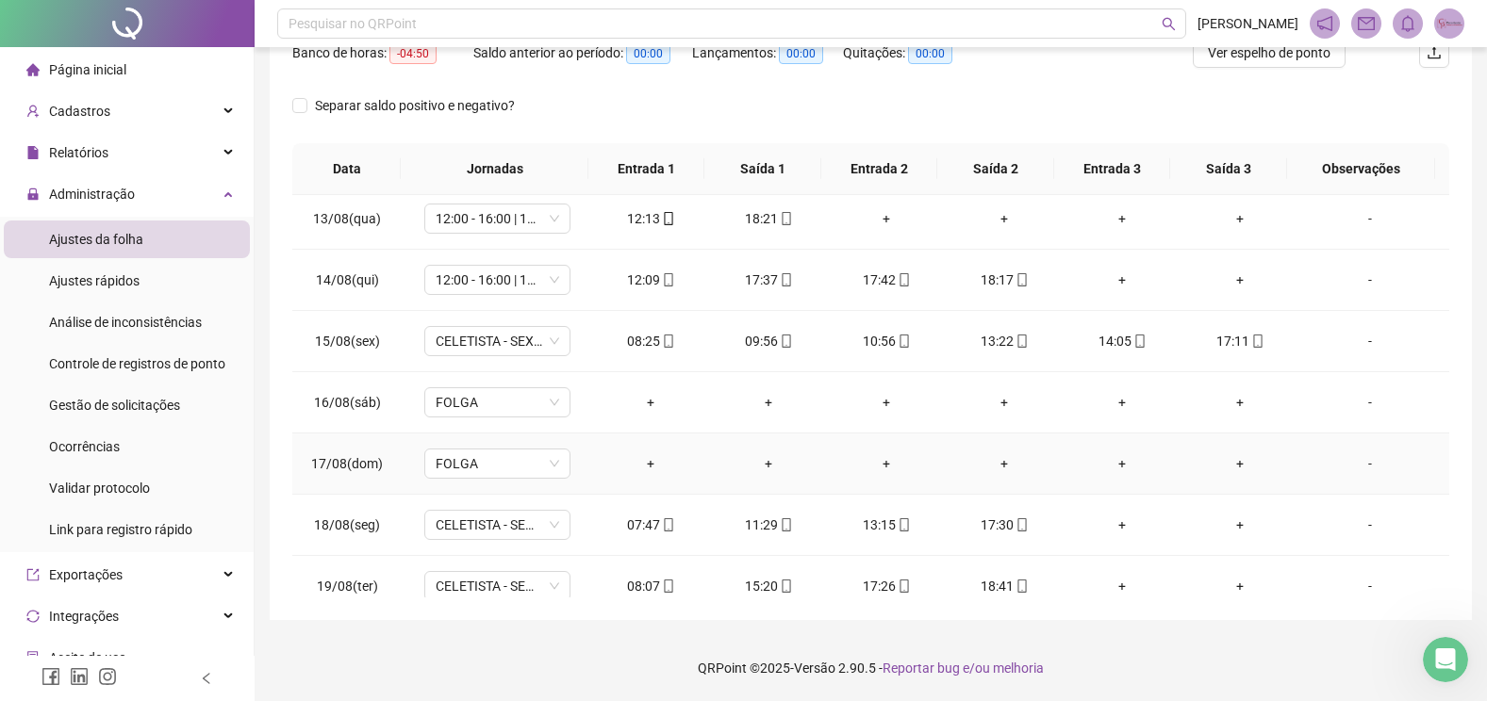
scroll to position [545, 0]
